Goal: Information Seeking & Learning: Learn about a topic

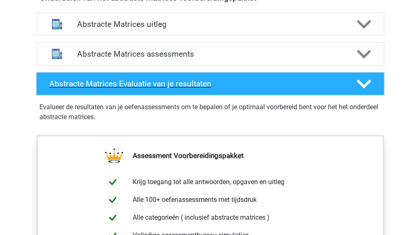
scroll to position [519, 0]
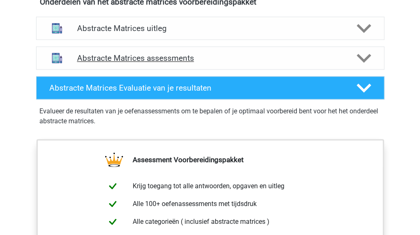
click at [167, 54] on h4 "Abstracte Matrices assessments" at bounding box center [210, 58] width 266 height 10
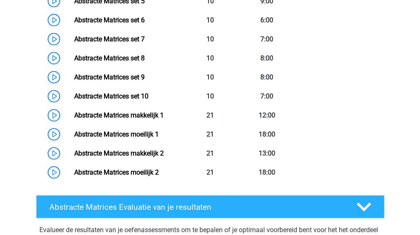
scroll to position [737, 0]
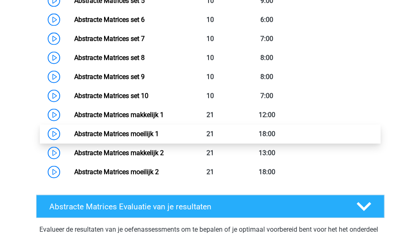
click at [133, 135] on link "Abstracte Matrices moeilijk 1" at bounding box center [116, 134] width 85 height 8
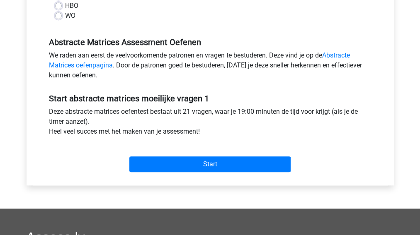
scroll to position [229, 0]
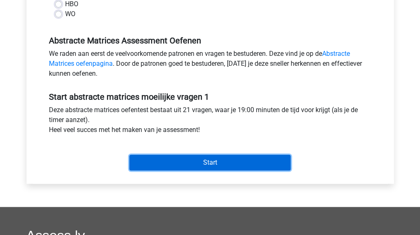
click at [180, 163] on input "Start" at bounding box center [209, 163] width 161 height 16
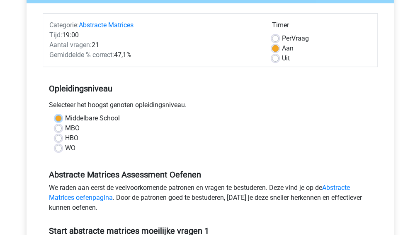
scroll to position [102, 0]
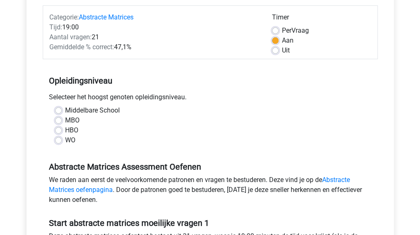
click at [164, 132] on div "HBO" at bounding box center [210, 131] width 310 height 10
click at [65, 121] on label "MBO" at bounding box center [72, 121] width 15 height 10
click at [58, 121] on input "MBO" at bounding box center [58, 120] width 7 height 8
radio input "true"
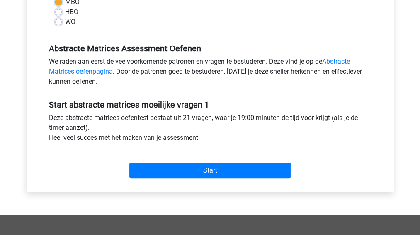
scroll to position [235, 0]
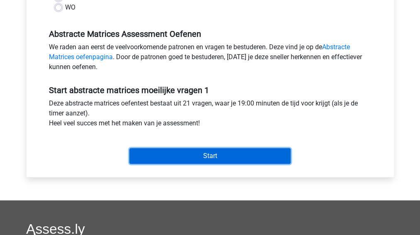
click at [196, 155] on input "Start" at bounding box center [209, 156] width 161 height 16
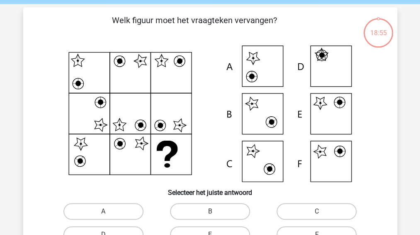
scroll to position [31, 0]
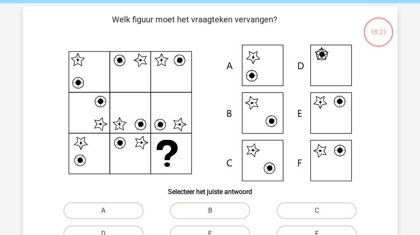
click at [330, 111] on icon at bounding box center [210, 113] width 334 height 137
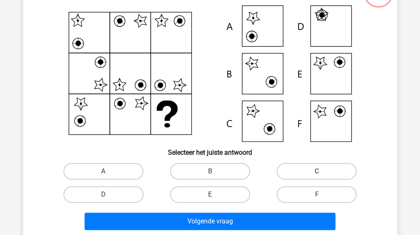
scroll to position [71, 0]
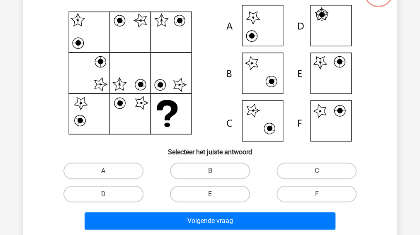
click at [216, 189] on label "E" at bounding box center [210, 194] width 80 height 17
click at [215, 194] on input "E" at bounding box center [212, 196] width 5 height 5
radio input "true"
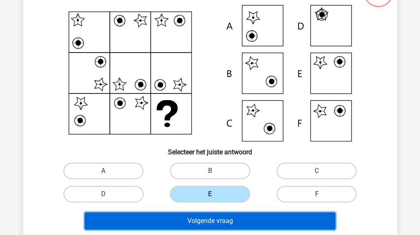
click at [234, 217] on button "Volgende vraag" at bounding box center [210, 221] width 251 height 17
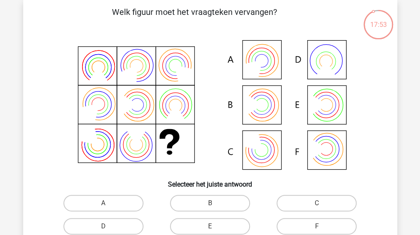
scroll to position [46, 0]
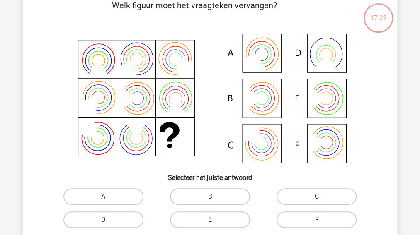
click at [117, 194] on label "A" at bounding box center [103, 197] width 80 height 17
click at [109, 197] on input "A" at bounding box center [105, 199] width 5 height 5
radio input "true"
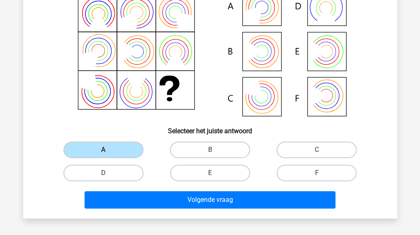
scroll to position [93, 0]
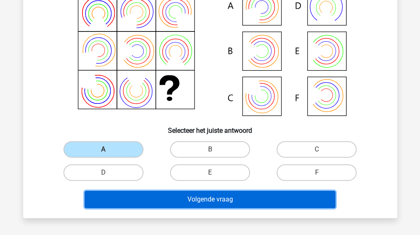
click at [210, 198] on button "Volgende vraag" at bounding box center [210, 199] width 251 height 17
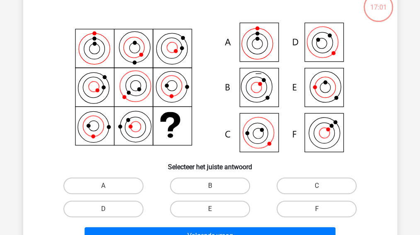
scroll to position [58, 0]
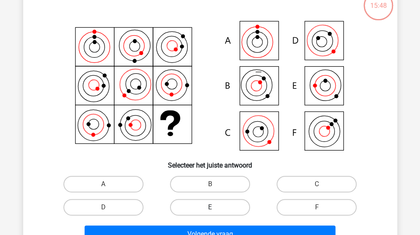
click at [208, 207] on label "E" at bounding box center [210, 207] width 80 height 17
click at [210, 208] on input "E" at bounding box center [212, 210] width 5 height 5
radio input "true"
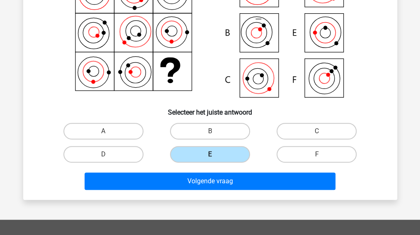
scroll to position [113, 0]
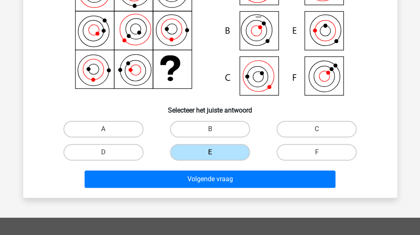
click at [228, 208] on div "Registreer Nederlands English" at bounding box center [210, 162] width 420 height 550
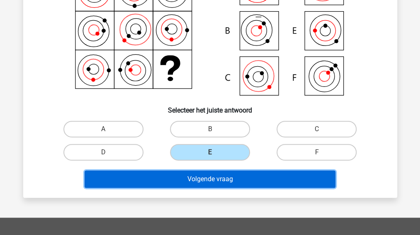
click at [205, 178] on button "Volgende vraag" at bounding box center [210, 179] width 251 height 17
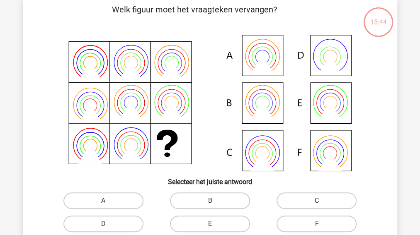
scroll to position [38, 0]
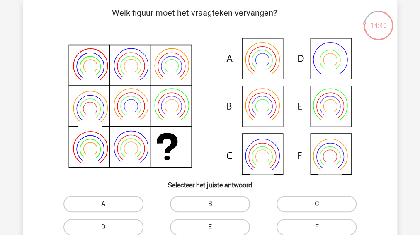
click at [100, 200] on label "A" at bounding box center [103, 204] width 80 height 17
click at [103, 204] on input "A" at bounding box center [105, 206] width 5 height 5
radio input "true"
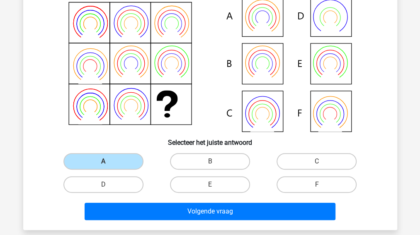
scroll to position [106, 0]
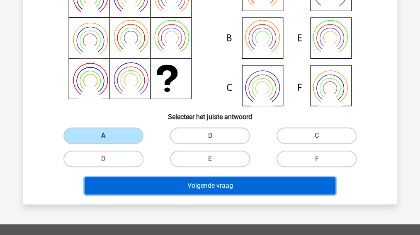
click at [160, 188] on button "Volgende vraag" at bounding box center [210, 185] width 251 height 17
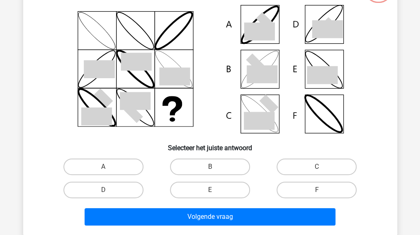
scroll to position [76, 0]
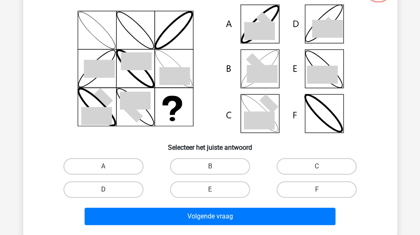
click at [113, 196] on label "D" at bounding box center [103, 189] width 80 height 17
click at [109, 195] on input "D" at bounding box center [105, 192] width 5 height 5
radio input "true"
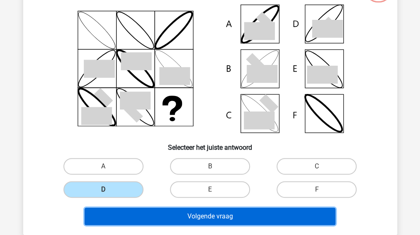
click at [180, 213] on button "Volgende vraag" at bounding box center [210, 216] width 251 height 17
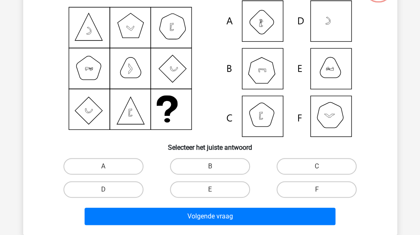
scroll to position [38, 0]
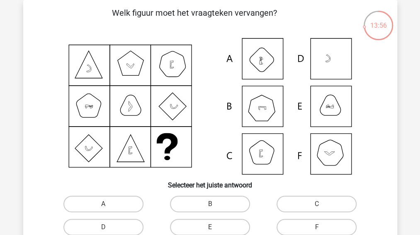
click at [266, 111] on icon at bounding box center [210, 106] width 334 height 137
click at [212, 203] on label "B" at bounding box center [210, 204] width 80 height 17
click at [212, 204] on input "B" at bounding box center [212, 206] width 5 height 5
radio input "true"
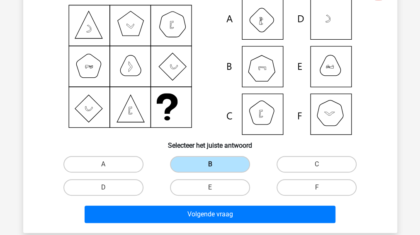
scroll to position [79, 0]
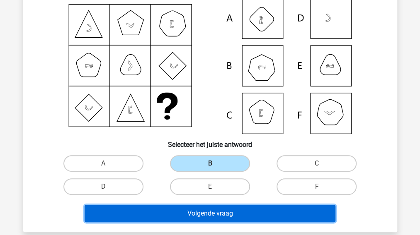
click at [210, 209] on button "Volgende vraag" at bounding box center [210, 213] width 251 height 17
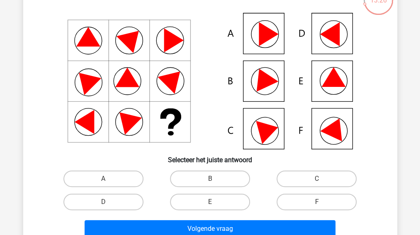
scroll to position [67, 0]
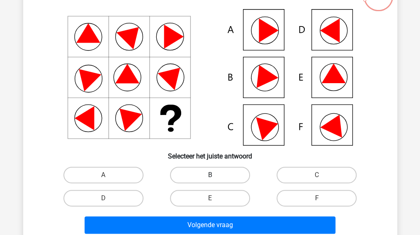
click at [210, 172] on label "B" at bounding box center [210, 175] width 80 height 17
click at [210, 175] on input "B" at bounding box center [212, 177] width 5 height 5
radio input "true"
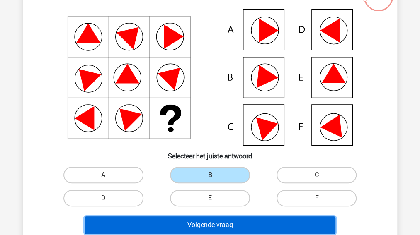
click at [213, 221] on button "Volgende vraag" at bounding box center [210, 225] width 251 height 17
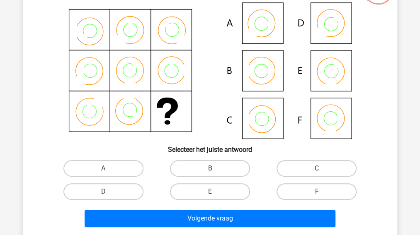
scroll to position [72, 0]
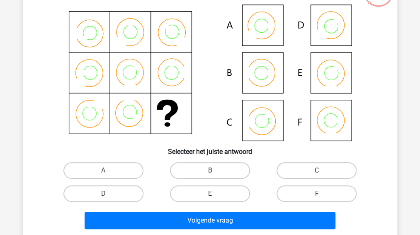
click at [314, 189] on label "F" at bounding box center [316, 194] width 80 height 17
click at [317, 194] on input "F" at bounding box center [319, 196] width 5 height 5
radio input "true"
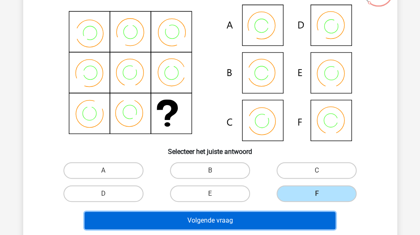
click at [249, 215] on button "Volgende vraag" at bounding box center [210, 220] width 251 height 17
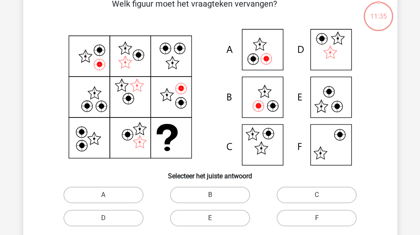
scroll to position [38, 0]
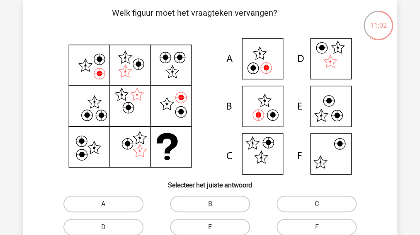
drag, startPoint x: 259, startPoint y: 110, endPoint x: 221, endPoint y: 149, distance: 54.2
click at [221, 149] on icon at bounding box center [210, 106] width 334 height 137
click at [213, 205] on input "B" at bounding box center [212, 206] width 5 height 5
radio input "true"
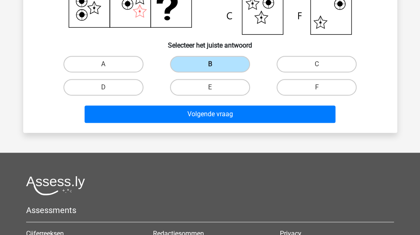
scroll to position [178, 0]
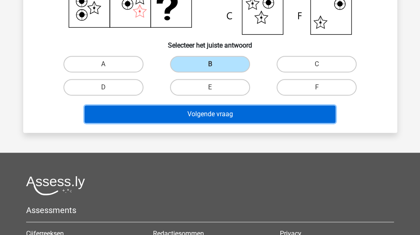
click at [215, 116] on button "Volgende vraag" at bounding box center [210, 114] width 251 height 17
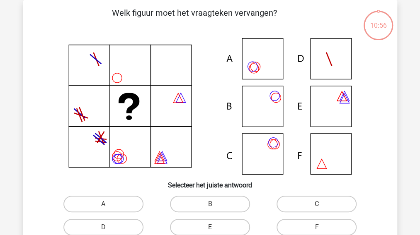
scroll to position [38, 0]
click at [99, 206] on label "A" at bounding box center [103, 204] width 80 height 17
click at [103, 206] on input "A" at bounding box center [105, 206] width 5 height 5
radio input "true"
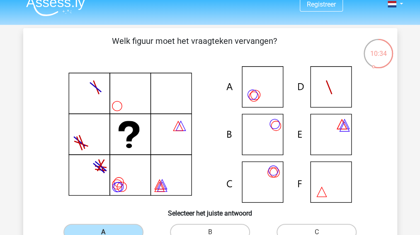
scroll to position [0, 0]
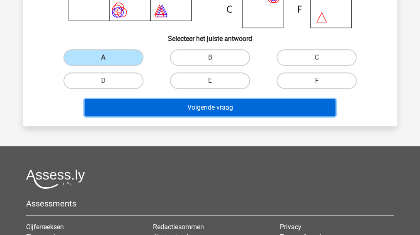
click at [201, 113] on button "Volgende vraag" at bounding box center [210, 107] width 251 height 17
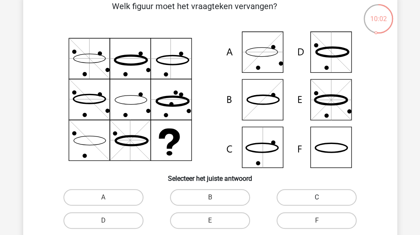
scroll to position [59, 0]
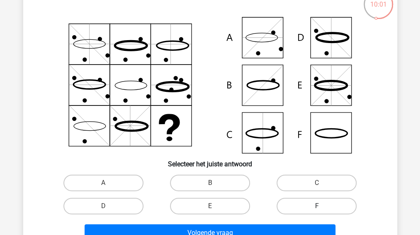
drag, startPoint x: 319, startPoint y: 197, endPoint x: 317, endPoint y: 203, distance: 6.8
click at [317, 203] on div "F" at bounding box center [316, 206] width 106 height 23
click at [317, 203] on label "F" at bounding box center [316, 206] width 80 height 17
click at [317, 206] on input "F" at bounding box center [319, 208] width 5 height 5
radio input "true"
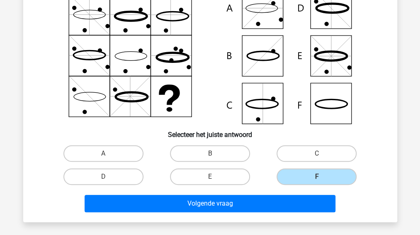
scroll to position [90, 0]
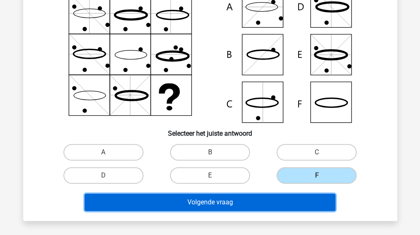
click at [248, 203] on button "Volgende vraag" at bounding box center [210, 202] width 251 height 17
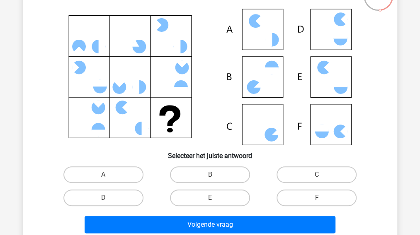
scroll to position [68, 0]
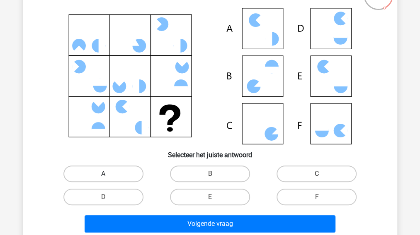
drag, startPoint x: 122, startPoint y: 172, endPoint x: 80, endPoint y: 174, distance: 42.3
click at [80, 174] on label "A" at bounding box center [103, 174] width 80 height 17
click at [103, 174] on input "A" at bounding box center [105, 176] width 5 height 5
radio input "true"
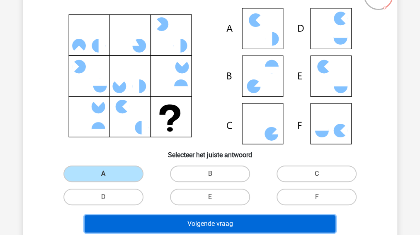
click at [192, 218] on button "Volgende vraag" at bounding box center [210, 223] width 251 height 17
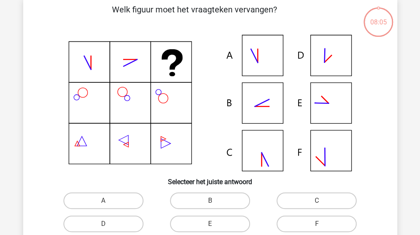
scroll to position [38, 0]
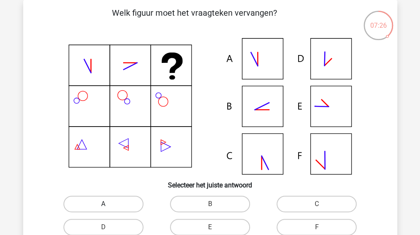
click at [95, 203] on label "A" at bounding box center [103, 204] width 80 height 17
click at [103, 204] on input "A" at bounding box center [105, 206] width 5 height 5
radio input "true"
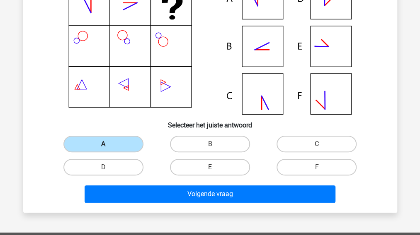
scroll to position [145, 0]
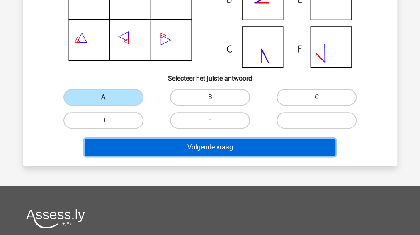
click at [197, 145] on button "Volgende vraag" at bounding box center [210, 147] width 251 height 17
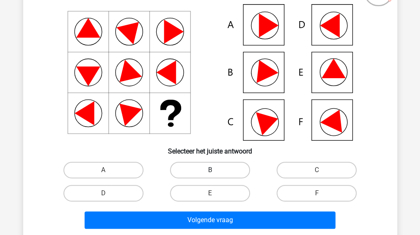
scroll to position [96, 0]
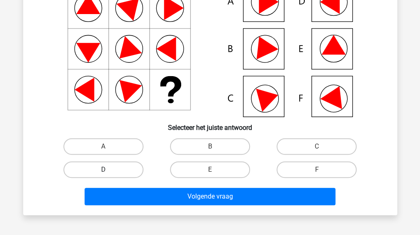
click at [115, 172] on label "D" at bounding box center [103, 170] width 80 height 17
click at [109, 172] on input "D" at bounding box center [105, 172] width 5 height 5
radio input "true"
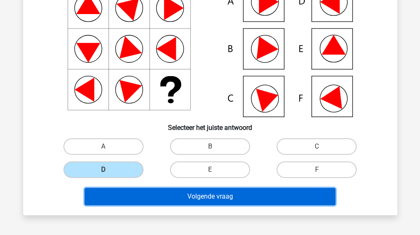
click at [184, 193] on button "Volgende vraag" at bounding box center [210, 196] width 251 height 17
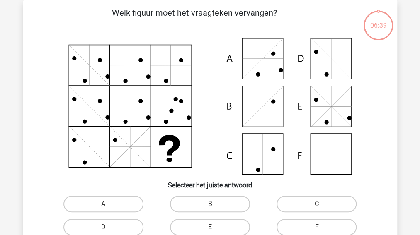
scroll to position [38, 0]
click at [312, 201] on label "C" at bounding box center [316, 204] width 80 height 17
click at [317, 204] on input "C" at bounding box center [319, 206] width 5 height 5
radio input "true"
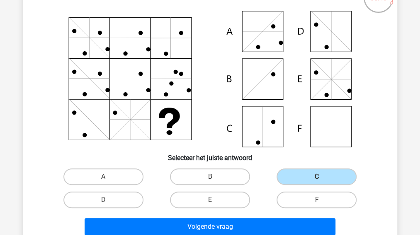
scroll to position [89, 0]
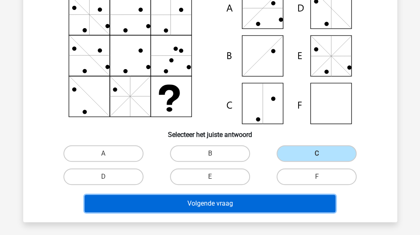
click at [204, 202] on button "Volgende vraag" at bounding box center [210, 203] width 251 height 17
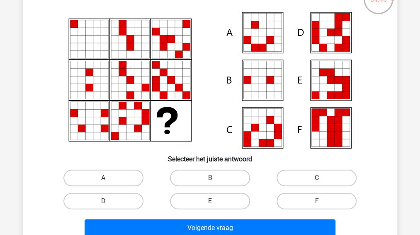
scroll to position [63, 0]
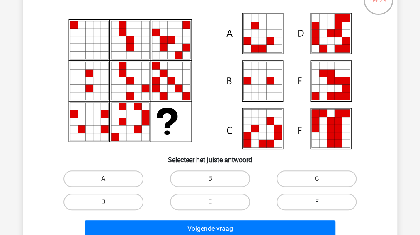
click at [302, 199] on label "F" at bounding box center [316, 202] width 80 height 17
click at [317, 202] on input "F" at bounding box center [319, 204] width 5 height 5
radio input "true"
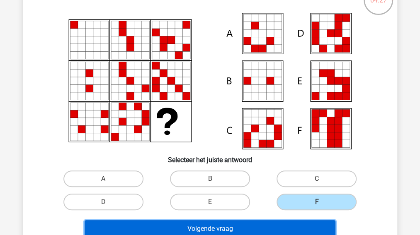
click at [262, 220] on button "Volgende vraag" at bounding box center [210, 228] width 251 height 17
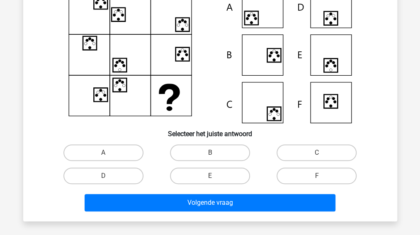
scroll to position [93, 0]
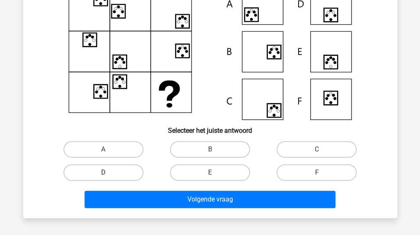
click at [118, 174] on label "D" at bounding box center [103, 172] width 80 height 17
click at [109, 174] on input "D" at bounding box center [105, 175] width 5 height 5
radio input "true"
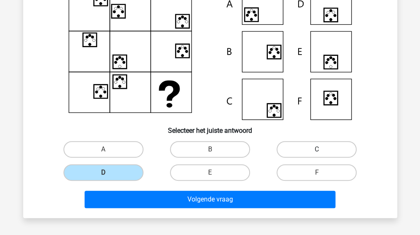
click at [331, 151] on label "C" at bounding box center [316, 149] width 80 height 17
click at [322, 151] on input "C" at bounding box center [319, 152] width 5 height 5
radio input "true"
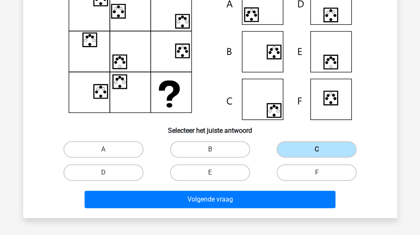
click at [331, 151] on label "C" at bounding box center [316, 149] width 80 height 17
click at [322, 151] on input "C" at bounding box center [319, 152] width 5 height 5
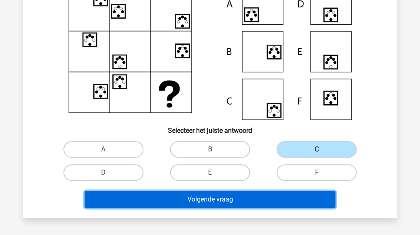
click at [279, 199] on button "Volgende vraag" at bounding box center [210, 199] width 251 height 17
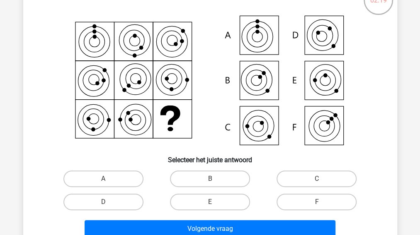
scroll to position [77, 0]
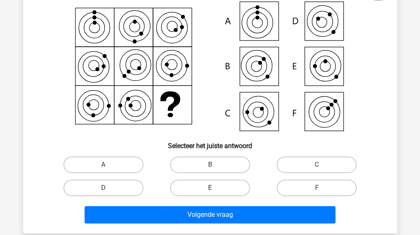
click at [226, 184] on label "E" at bounding box center [210, 188] width 80 height 17
click at [215, 188] on input "E" at bounding box center [212, 190] width 5 height 5
radio input "true"
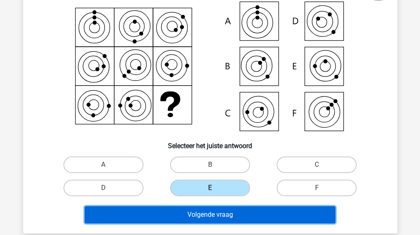
click at [221, 213] on button "Volgende vraag" at bounding box center [210, 214] width 251 height 17
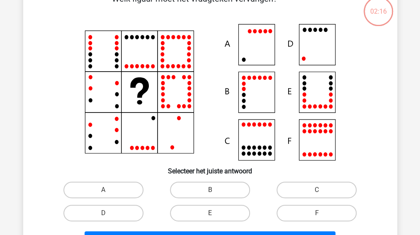
scroll to position [38, 0]
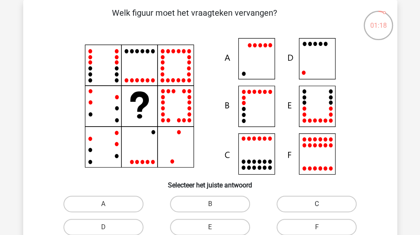
click at [299, 201] on label "C" at bounding box center [316, 204] width 80 height 17
click at [317, 204] on input "C" at bounding box center [319, 206] width 5 height 5
radio input "true"
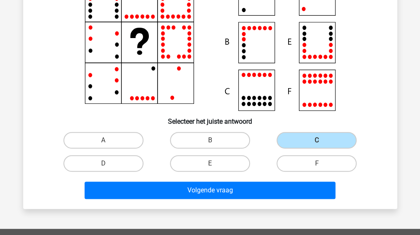
scroll to position [105, 0]
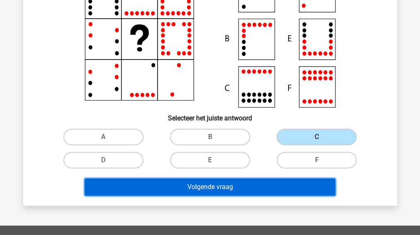
click at [243, 185] on button "Volgende vraag" at bounding box center [210, 187] width 251 height 17
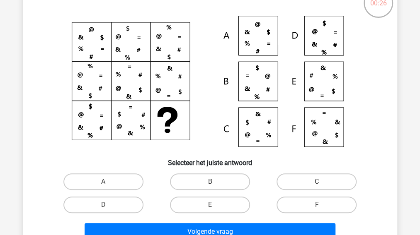
scroll to position [61, 0]
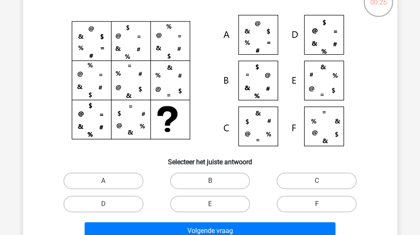
click at [320, 200] on label "F" at bounding box center [316, 204] width 80 height 17
click at [320, 204] on input "F" at bounding box center [319, 206] width 5 height 5
radio input "true"
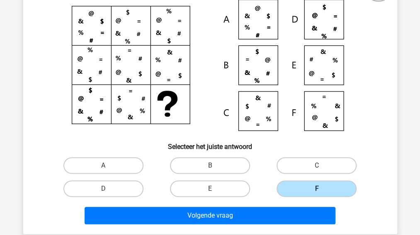
scroll to position [77, 0]
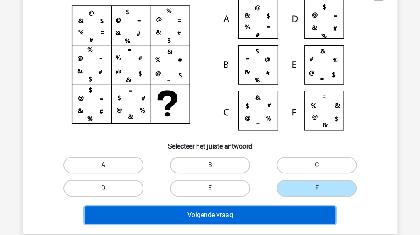
click at [203, 214] on button "Volgende vraag" at bounding box center [210, 215] width 251 height 17
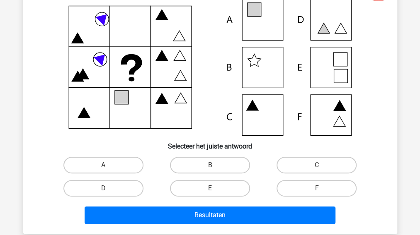
scroll to position [38, 0]
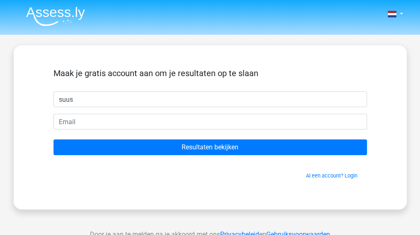
type input "suus"
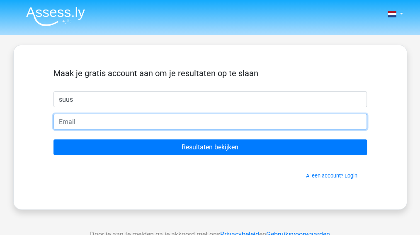
click at [87, 123] on input "email" at bounding box center [209, 122] width 313 height 16
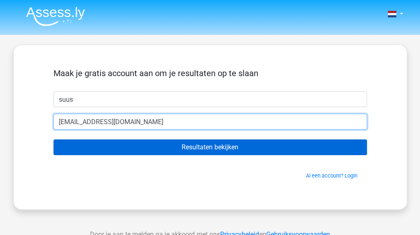
type input "sjckohnhorst@gmail.com"
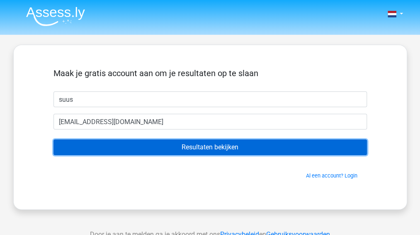
click at [216, 147] on input "Resultaten bekijken" at bounding box center [209, 148] width 313 height 16
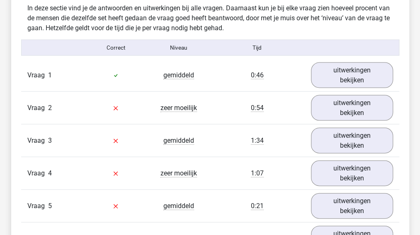
scroll to position [651, 0]
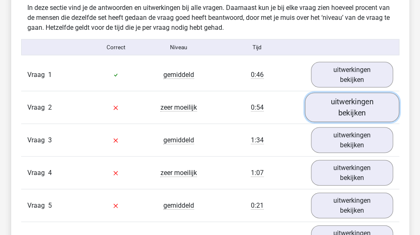
click at [348, 110] on link "uitwerkingen bekijken" at bounding box center [352, 107] width 94 height 29
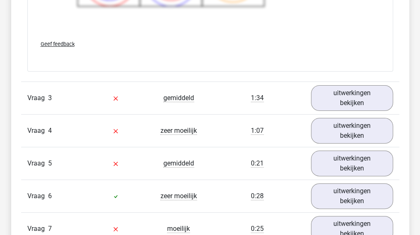
scroll to position [1255, 0]
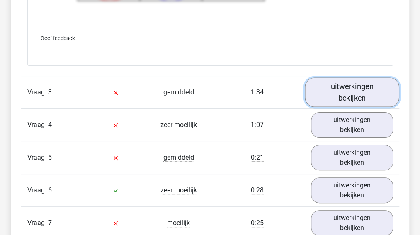
click at [339, 89] on link "uitwerkingen bekijken" at bounding box center [352, 91] width 94 height 29
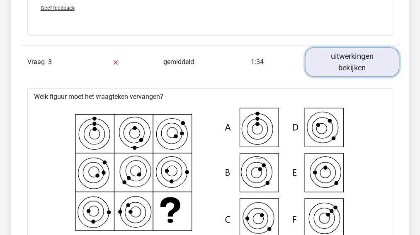
scroll to position [1290, 0]
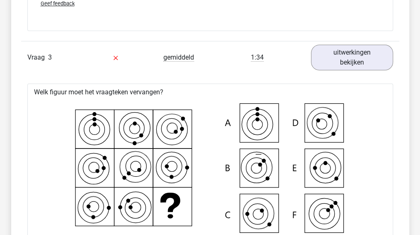
drag, startPoint x: 339, startPoint y: 89, endPoint x: 370, endPoint y: 106, distance: 36.2
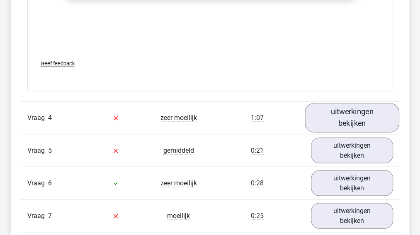
scroll to position [1820, 0]
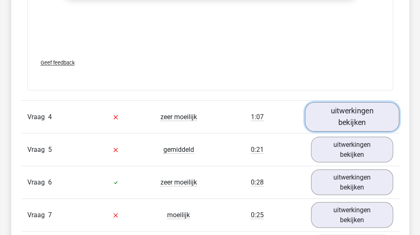
click at [355, 121] on link "uitwerkingen bekijken" at bounding box center [352, 116] width 94 height 29
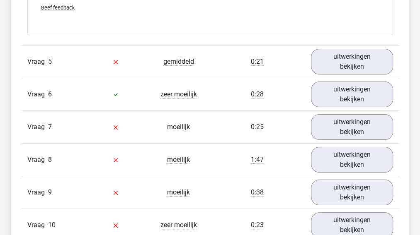
scroll to position [2486, 0]
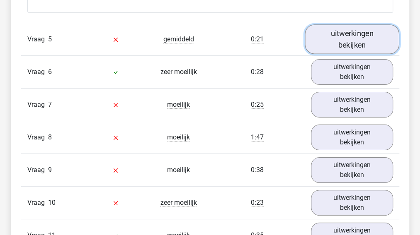
click at [351, 32] on link "uitwerkingen bekijken" at bounding box center [352, 39] width 94 height 29
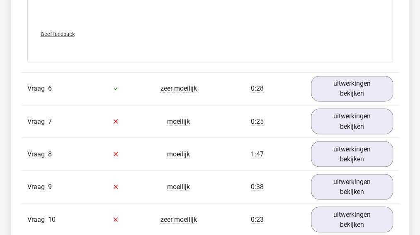
scroll to position [3028, 0]
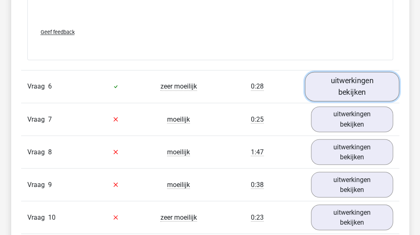
click at [336, 76] on link "uitwerkingen bekijken" at bounding box center [352, 86] width 94 height 29
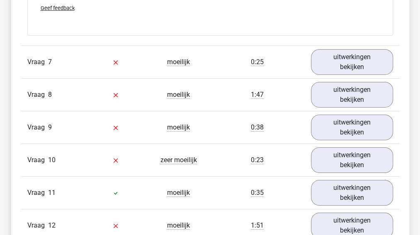
scroll to position [3650, 0]
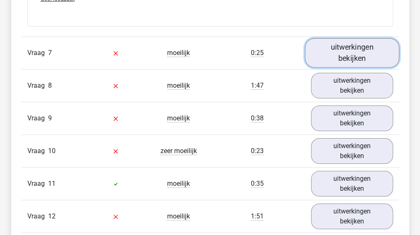
click at [355, 46] on link "uitwerkingen bekijken" at bounding box center [352, 52] width 94 height 29
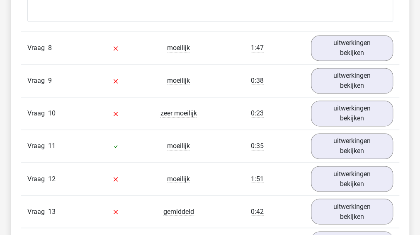
scroll to position [4247, 0]
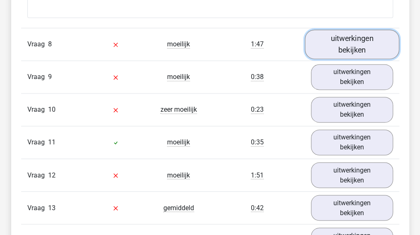
click at [351, 37] on link "uitwerkingen bekijken" at bounding box center [352, 43] width 94 height 29
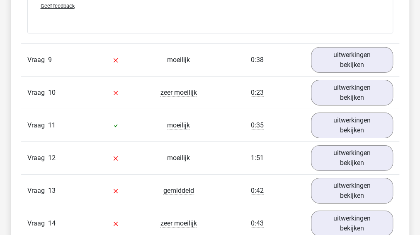
scroll to position [4822, 0]
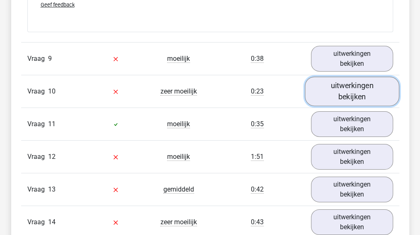
click at [362, 84] on link "uitwerkingen bekijken" at bounding box center [352, 91] width 94 height 29
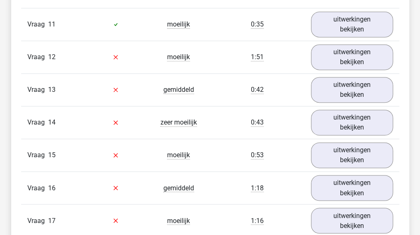
scroll to position [5484, 0]
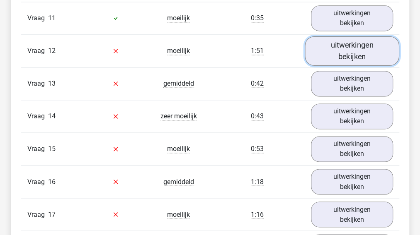
click at [363, 45] on link "uitwerkingen bekijken" at bounding box center [352, 50] width 94 height 29
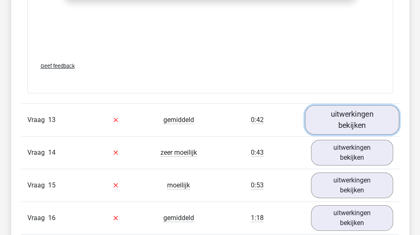
scroll to position [6004, 0]
click at [360, 113] on link "uitwerkingen bekijken" at bounding box center [352, 119] width 94 height 29
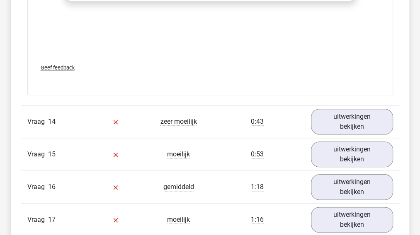
scroll to position [6594, 0]
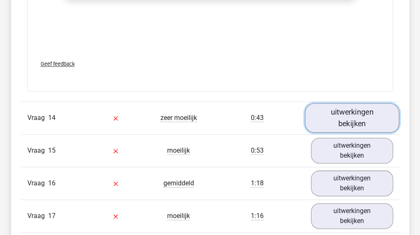
click at [352, 105] on link "uitwerkingen bekijken" at bounding box center [352, 117] width 94 height 29
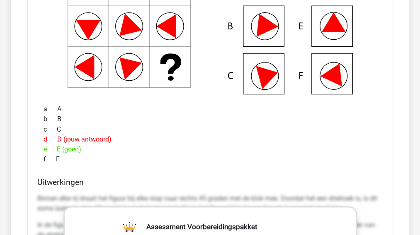
scroll to position [6822, 0]
